Goal: Transaction & Acquisition: Download file/media

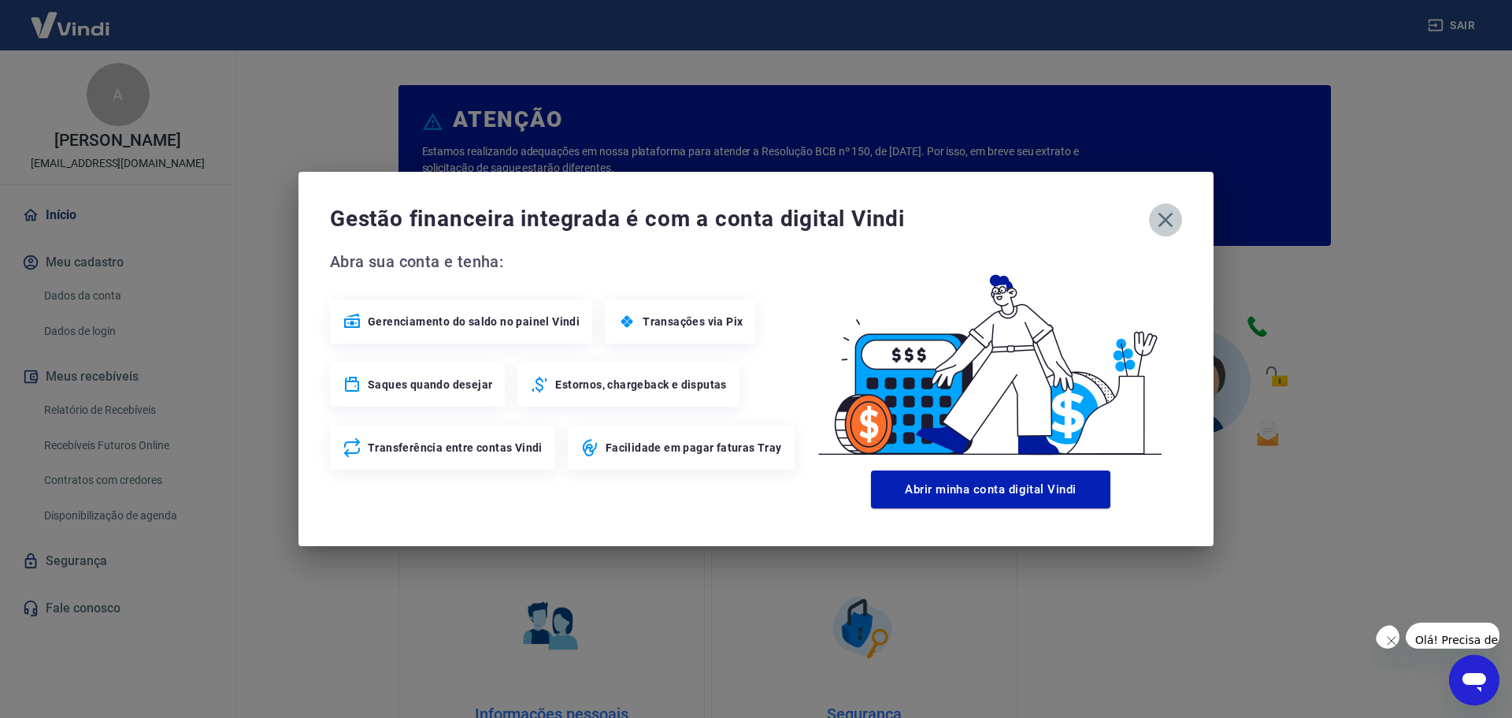
click at [1167, 221] on icon "button" at bounding box center [1166, 220] width 15 height 15
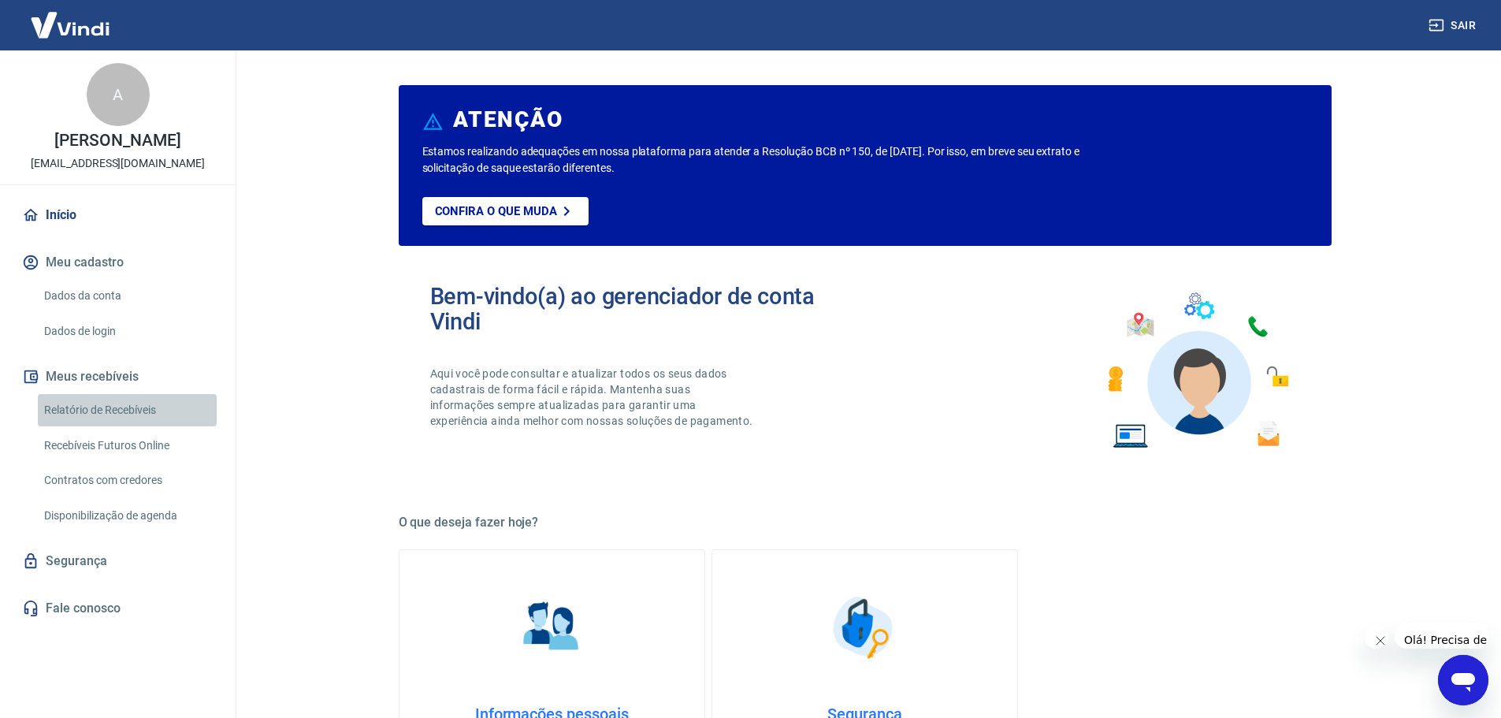
click at [138, 426] on link "Relatório de Recebíveis" at bounding box center [127, 410] width 179 height 32
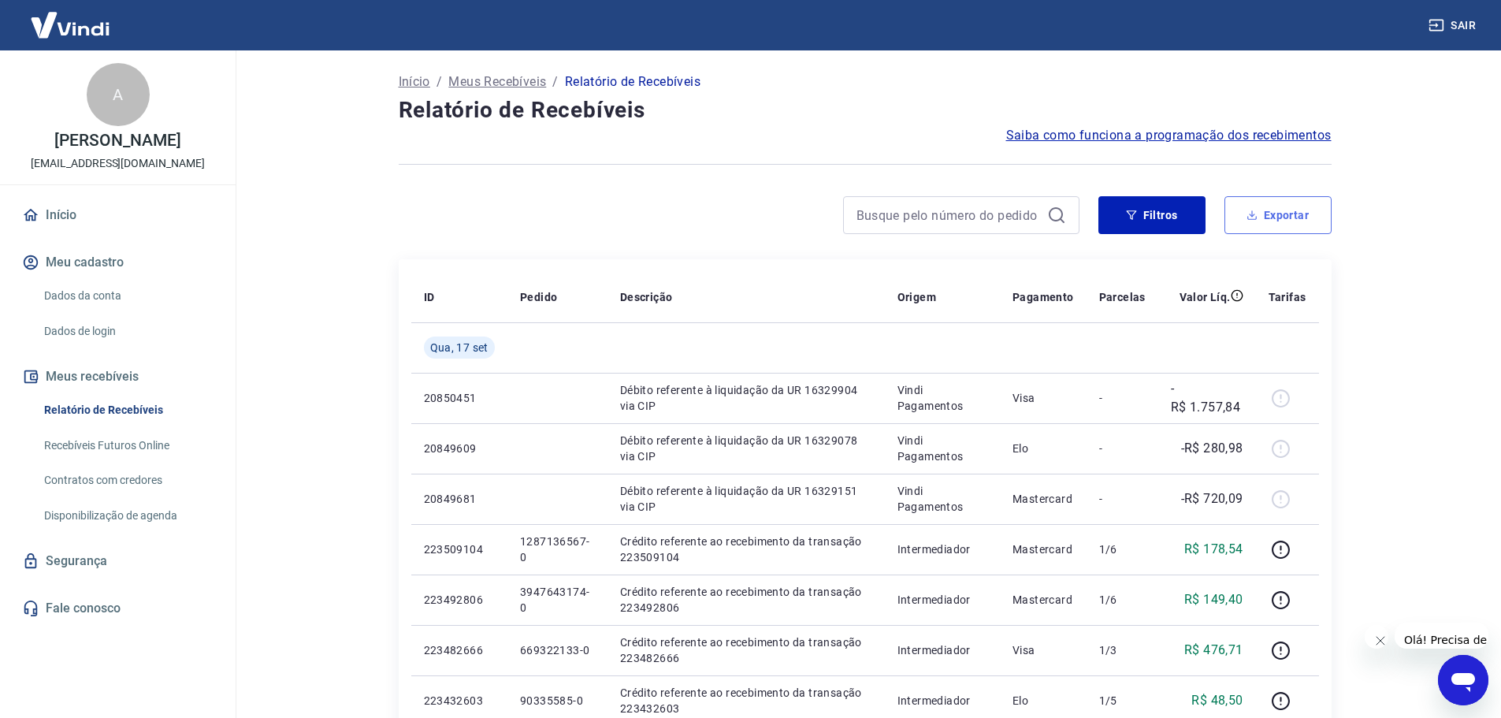
click at [1283, 213] on button "Exportar" at bounding box center [1277, 215] width 107 height 38
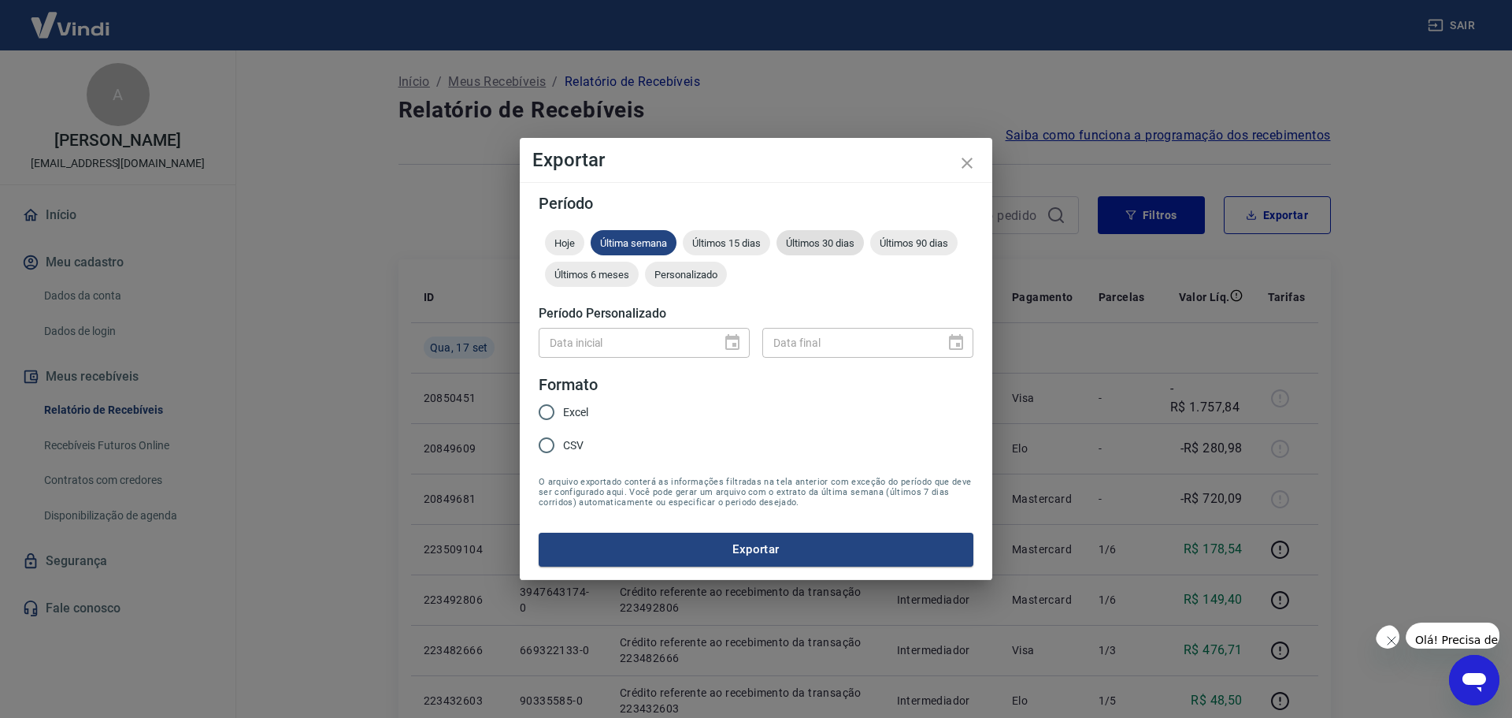
click at [790, 255] on div "Últimos 30 dias" at bounding box center [820, 242] width 87 height 25
click at [540, 419] on input "Excel" at bounding box center [546, 411] width 33 height 33
radio input "true"
click at [774, 543] on button "Exportar" at bounding box center [756, 549] width 435 height 33
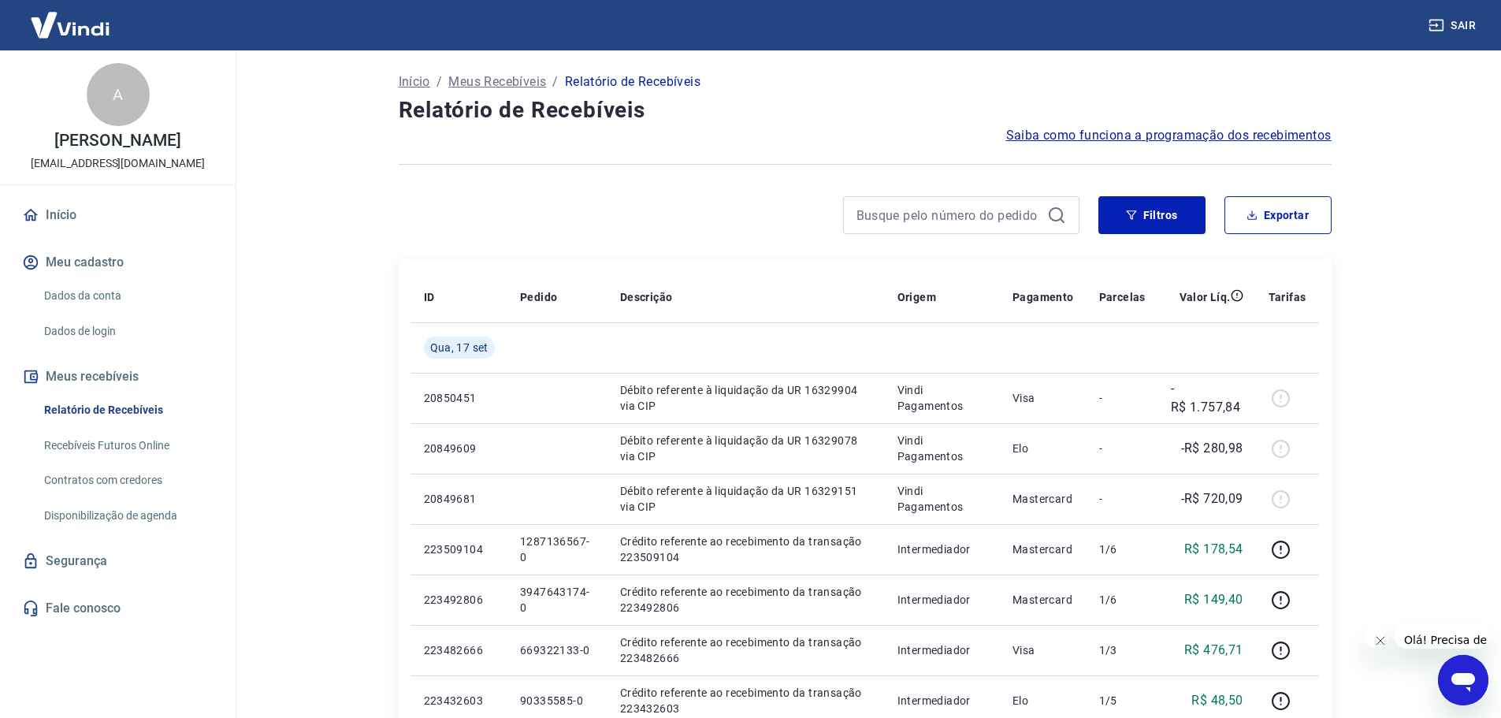
click at [1460, 28] on button "Sair" at bounding box center [1453, 25] width 57 height 29
